Goal: Information Seeking & Learning: Learn about a topic

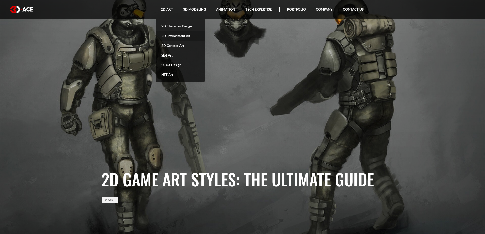
click at [170, 35] on link "2D Environment Art" at bounding box center [180, 36] width 49 height 10
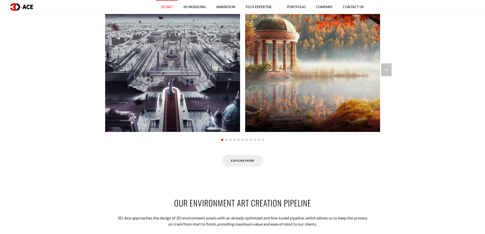
scroll to position [442, 0]
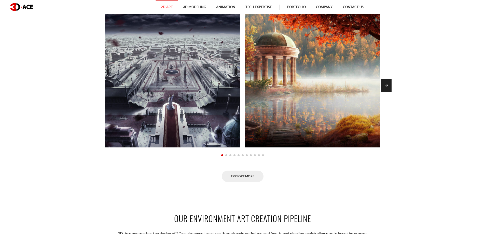
click at [387, 83] on div "Next slide" at bounding box center [386, 85] width 10 height 13
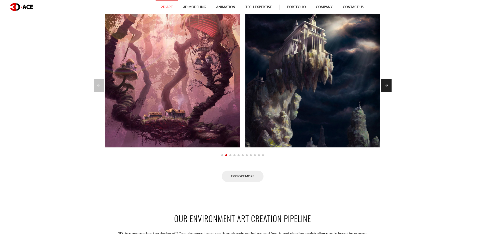
click at [386, 85] on div "Next slide" at bounding box center [386, 85] width 10 height 13
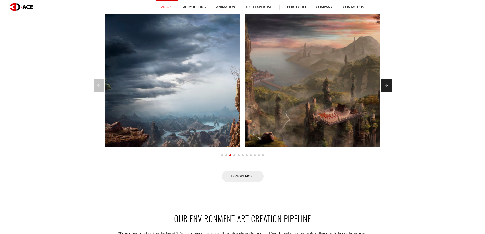
click at [386, 85] on div "Next slide" at bounding box center [386, 85] width 10 height 13
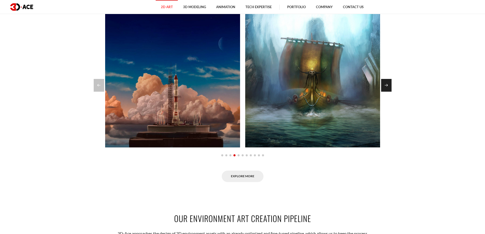
click at [386, 85] on div "Next slide" at bounding box center [386, 85] width 10 height 13
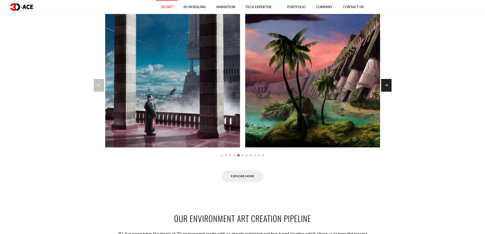
click at [386, 85] on div "Next slide" at bounding box center [386, 85] width 10 height 13
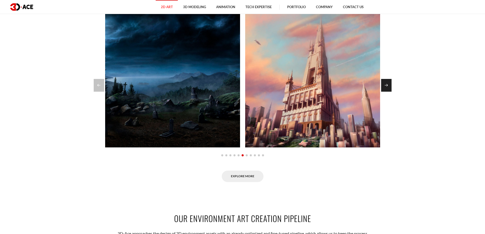
click at [387, 87] on div "Next slide" at bounding box center [386, 85] width 10 height 13
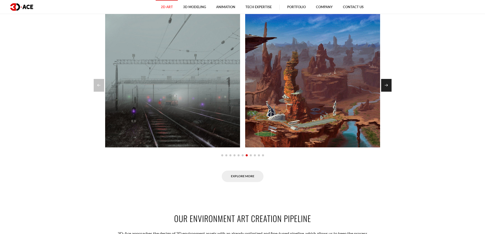
click at [385, 82] on div "Next slide" at bounding box center [386, 85] width 10 height 13
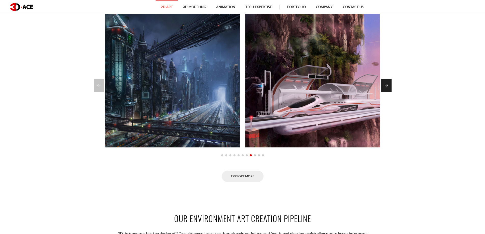
click at [385, 82] on div "Next slide" at bounding box center [386, 85] width 10 height 13
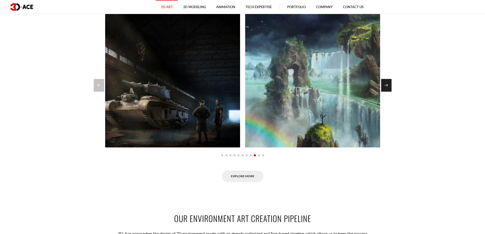
click at [386, 82] on div "Next slide" at bounding box center [386, 85] width 10 height 13
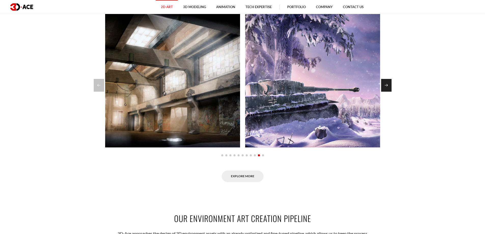
click at [386, 82] on div "Next slide" at bounding box center [386, 85] width 10 height 13
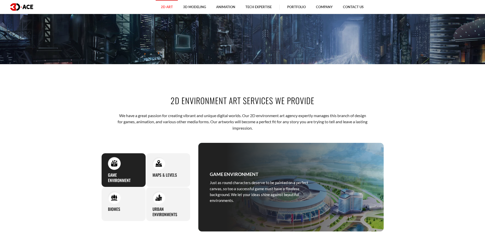
scroll to position [0, 0]
